Goal: Task Accomplishment & Management: Use online tool/utility

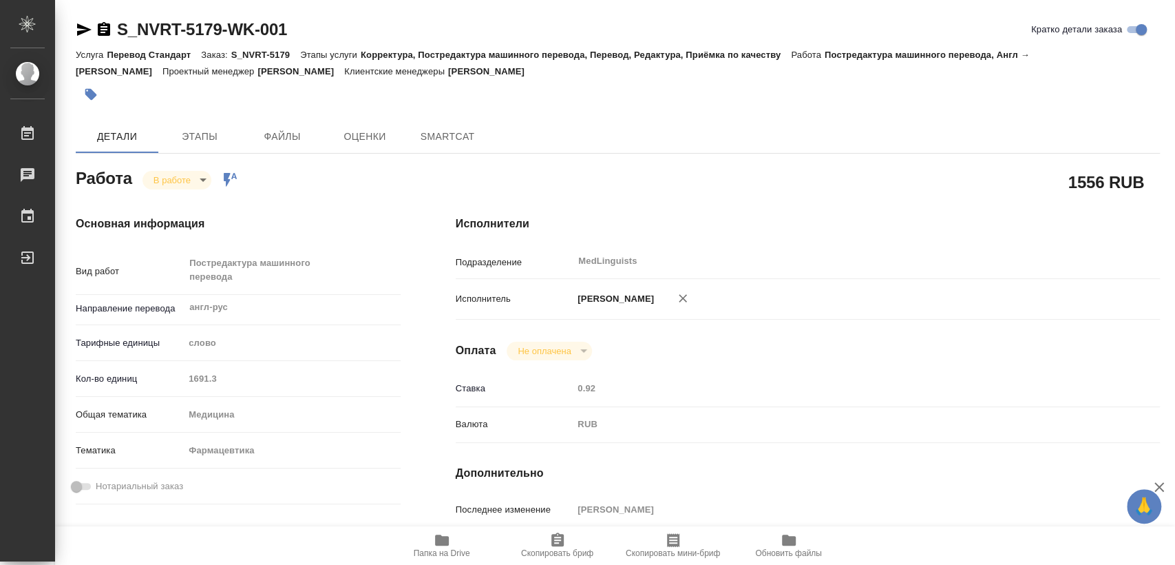
type textarea "x"
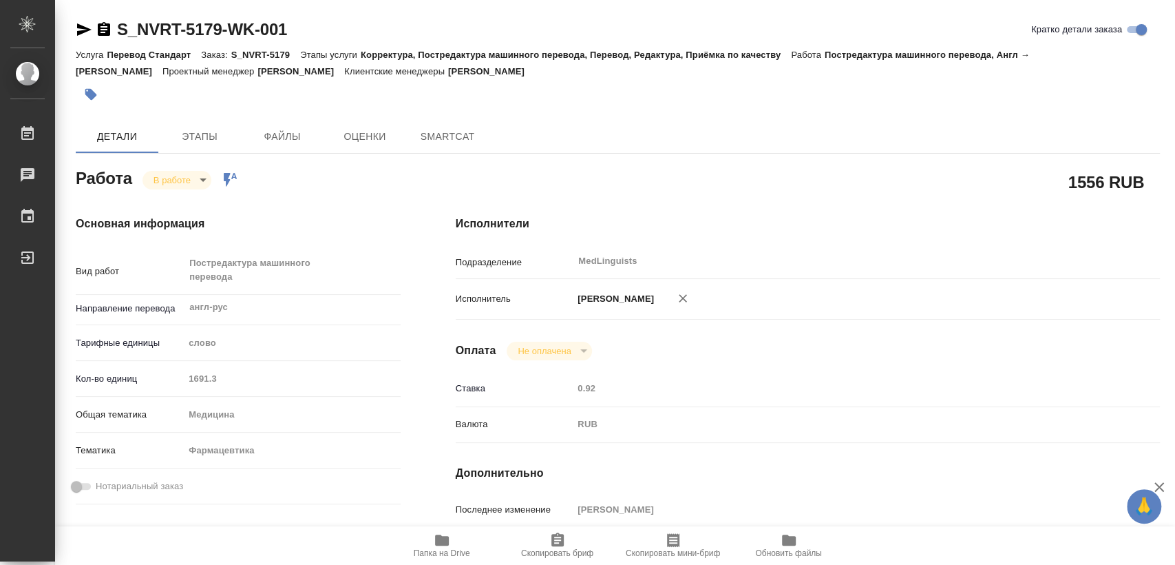
type textarea "x"
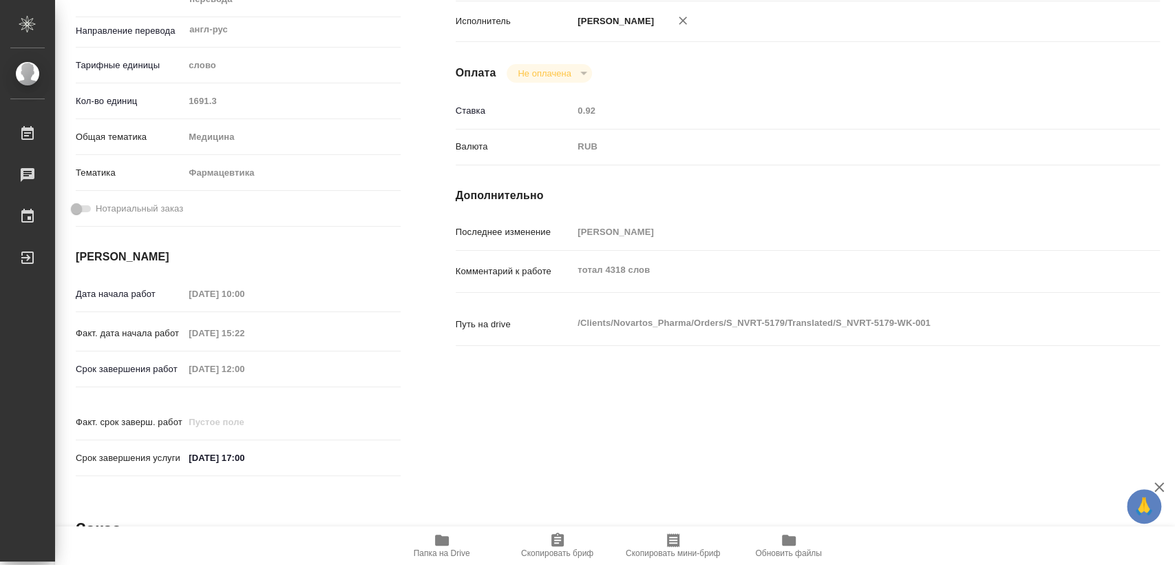
type textarea "x"
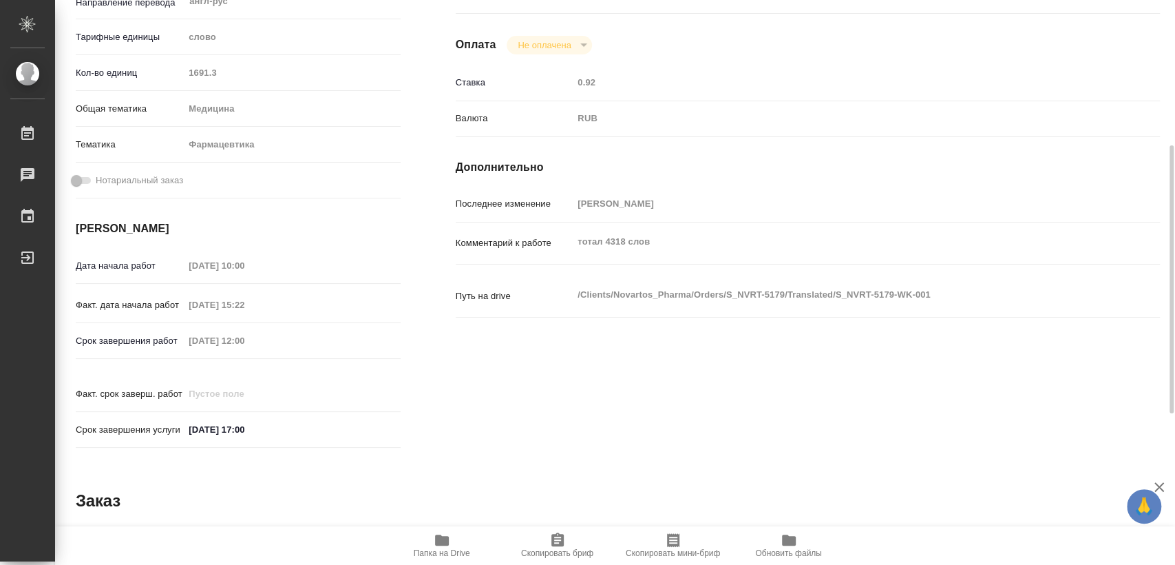
type textarea "x"
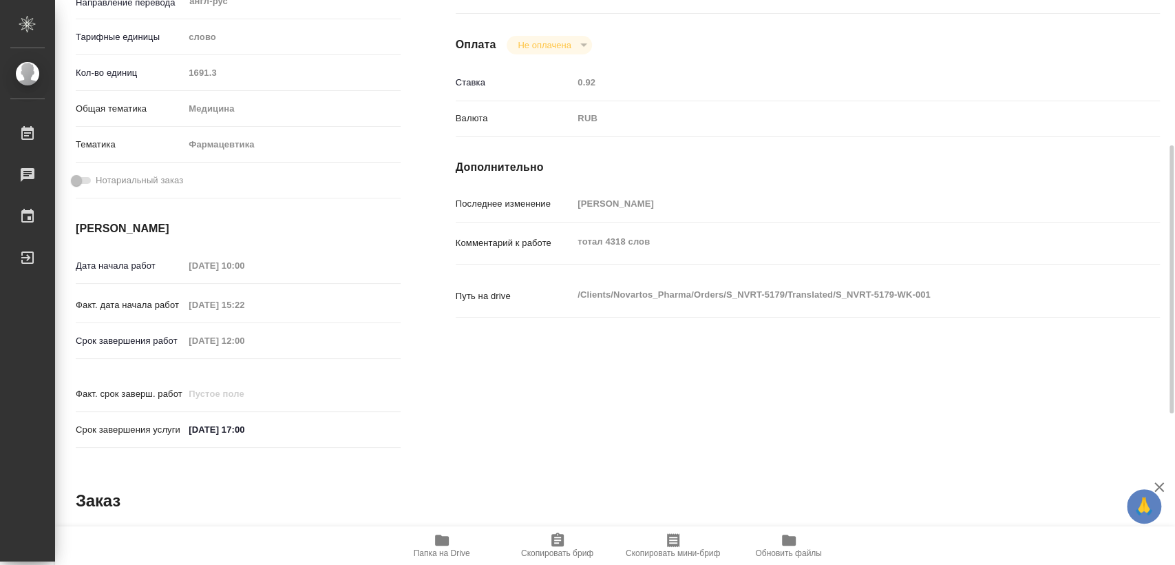
type textarea "x"
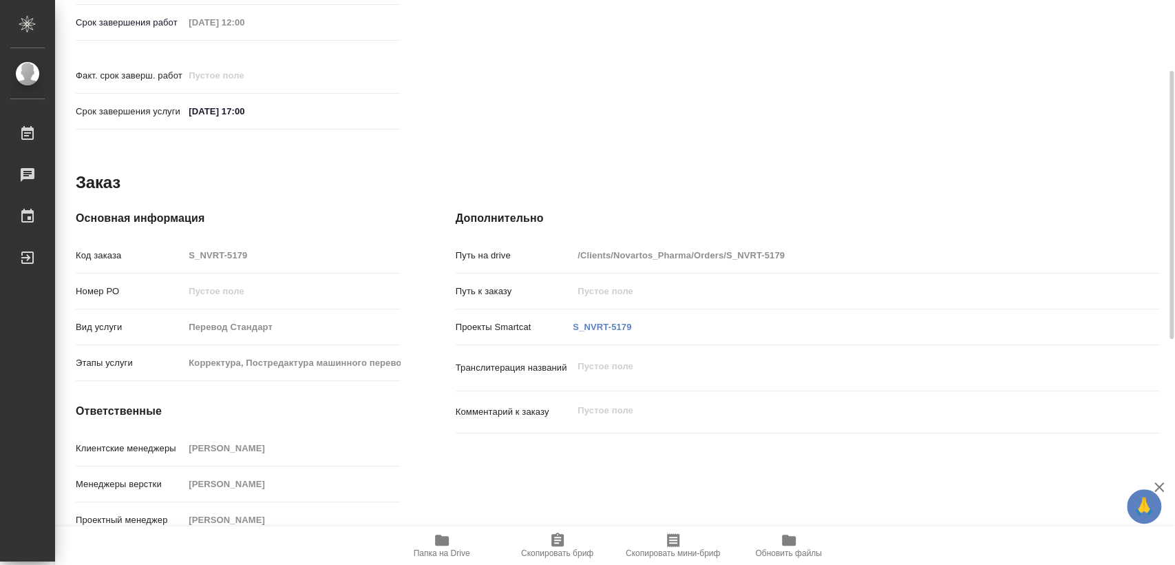
scroll to position [165, 0]
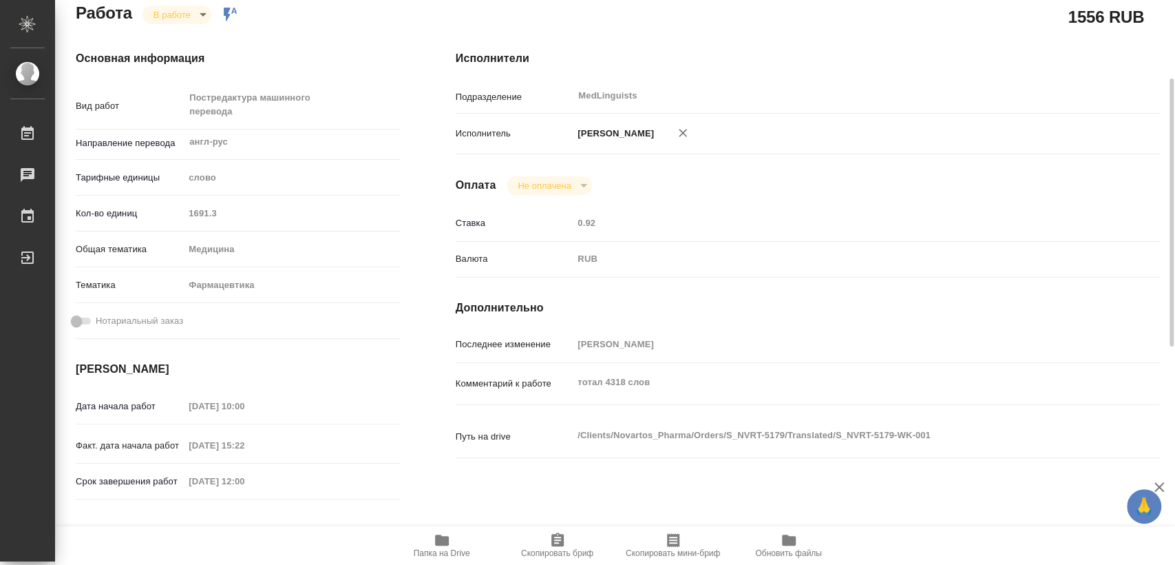
type textarea "x"
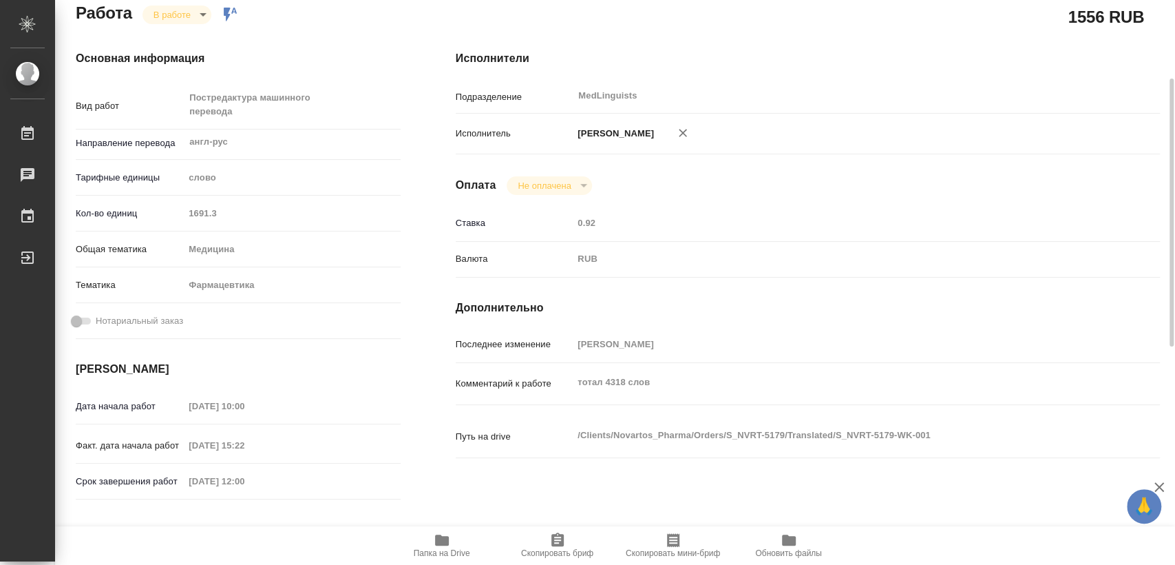
scroll to position [0, 0]
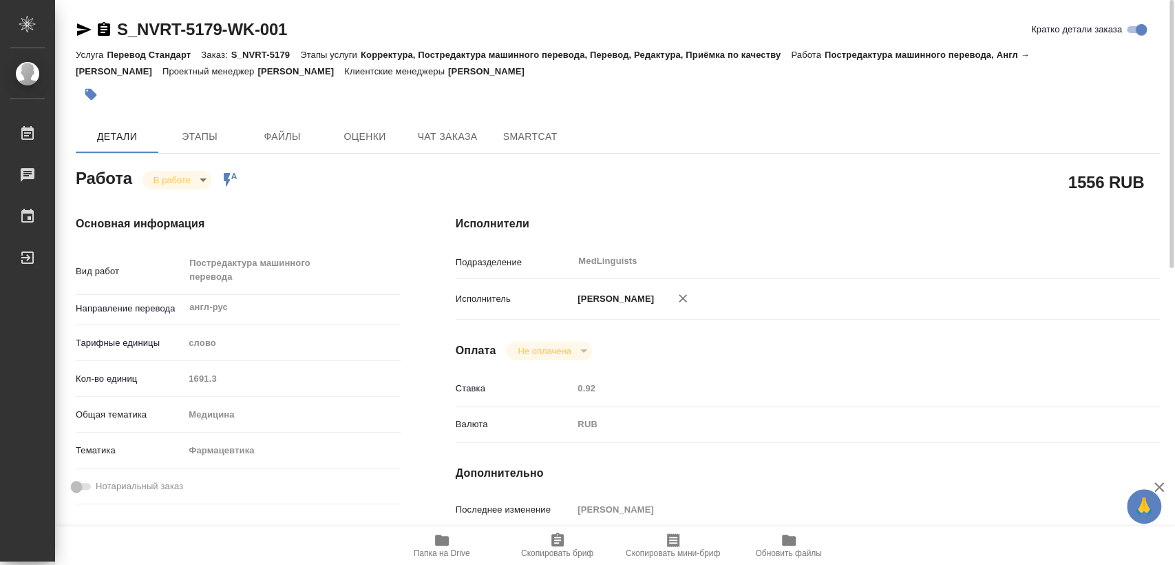
type textarea "x"
